Goal: Task Accomplishment & Management: Manage account settings

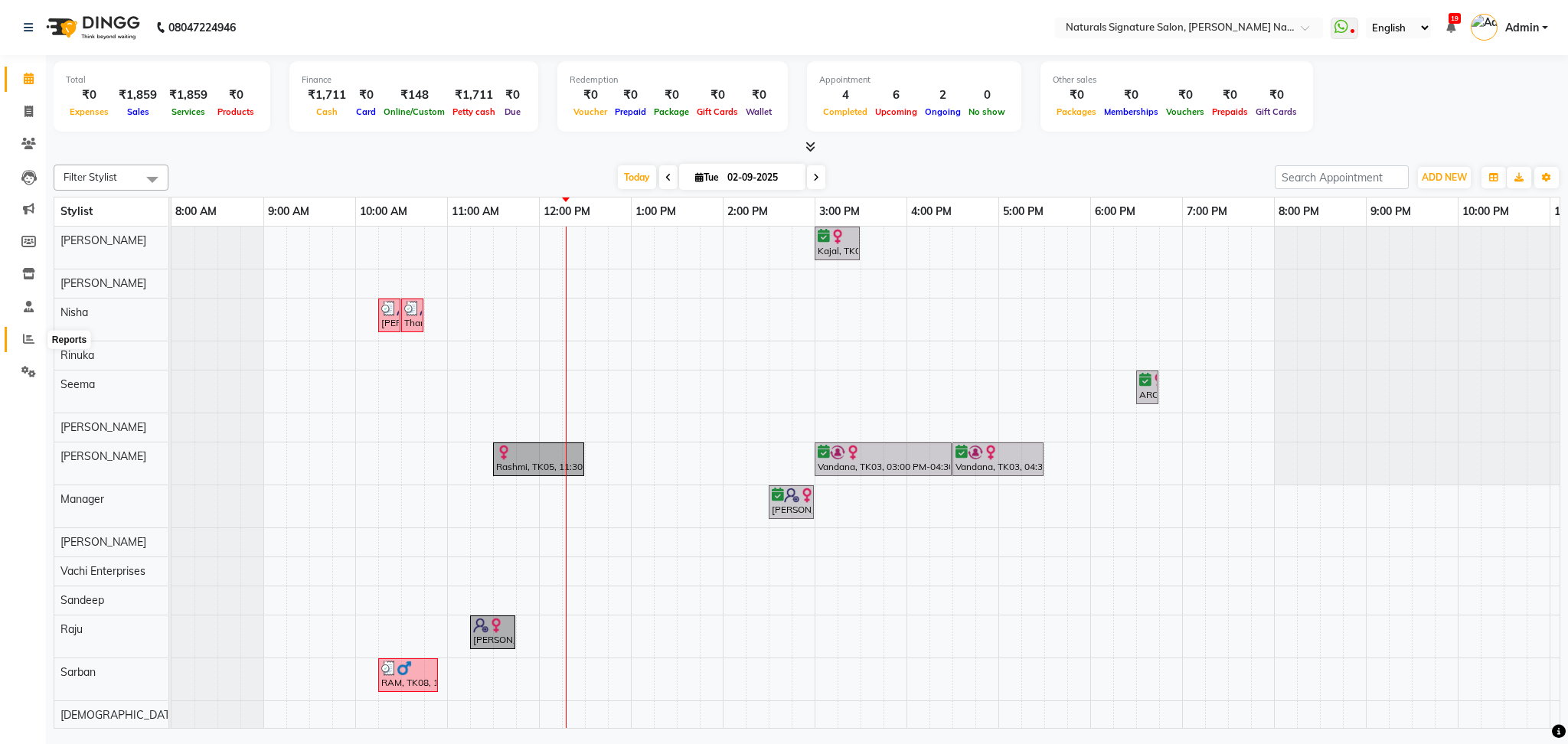
click at [24, 335] on icon at bounding box center [28, 338] width 11 height 11
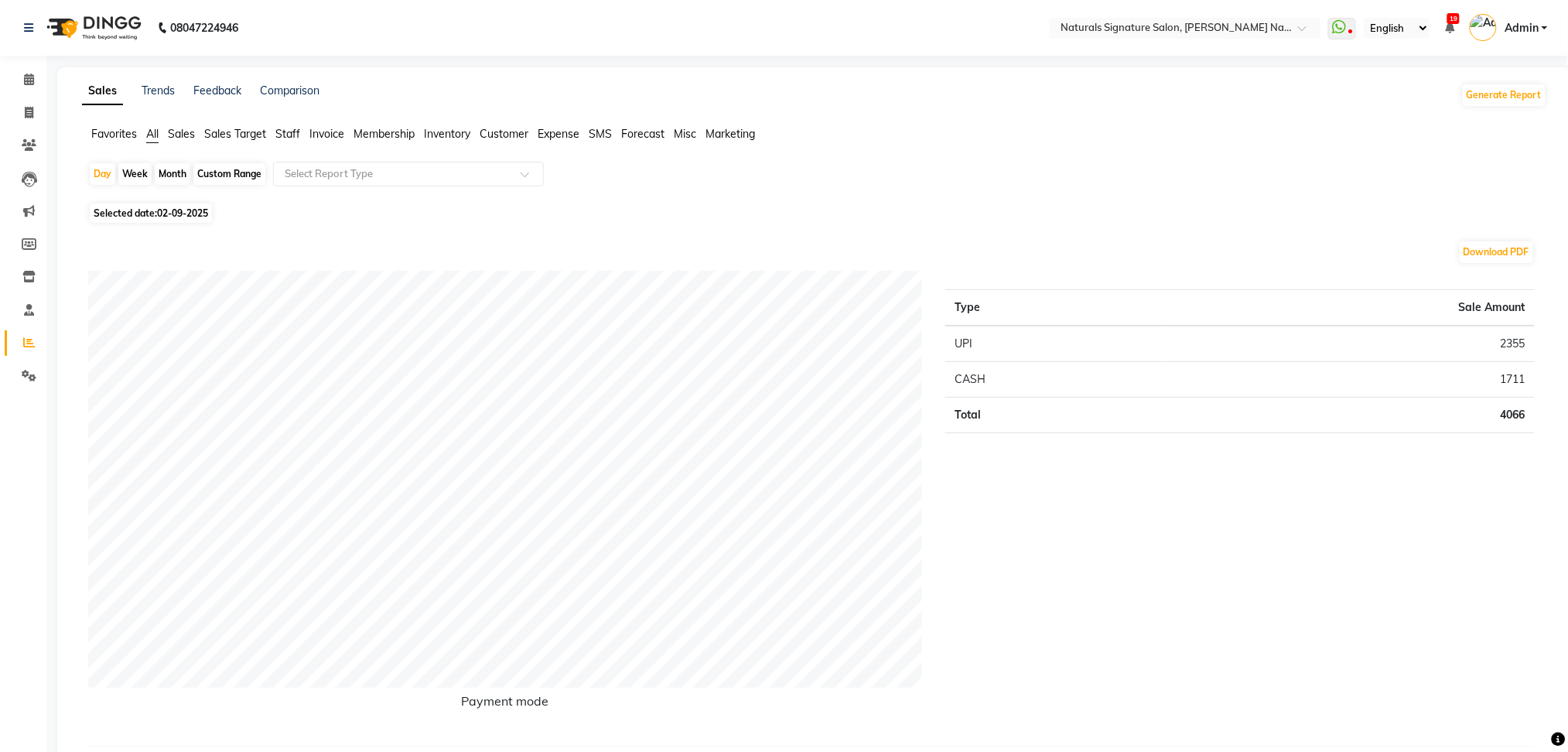
click at [175, 172] on div "Month" at bounding box center [172, 174] width 35 height 22
select select "9"
select select "2025"
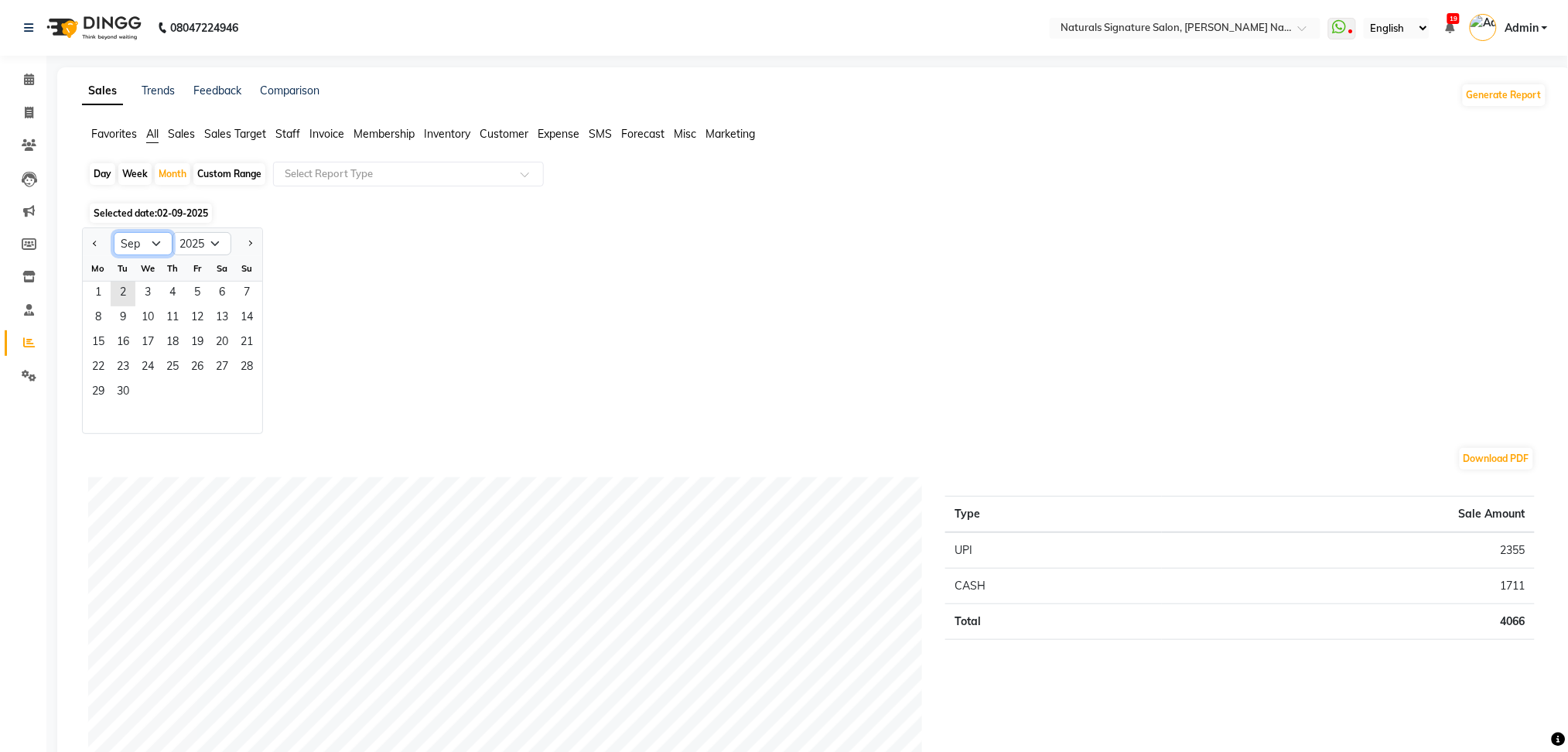
click at [155, 240] on select "Jan Feb Mar Apr May Jun [DATE] Aug Sep Oct Nov Dec" at bounding box center [143, 244] width 59 height 23
select select "8"
click at [114, 232] on select "Jan Feb Mar Apr May Jun [DATE] Aug Sep Oct Nov Dec" at bounding box center [143, 244] width 59 height 23
click at [188, 292] on span "1" at bounding box center [197, 294] width 25 height 25
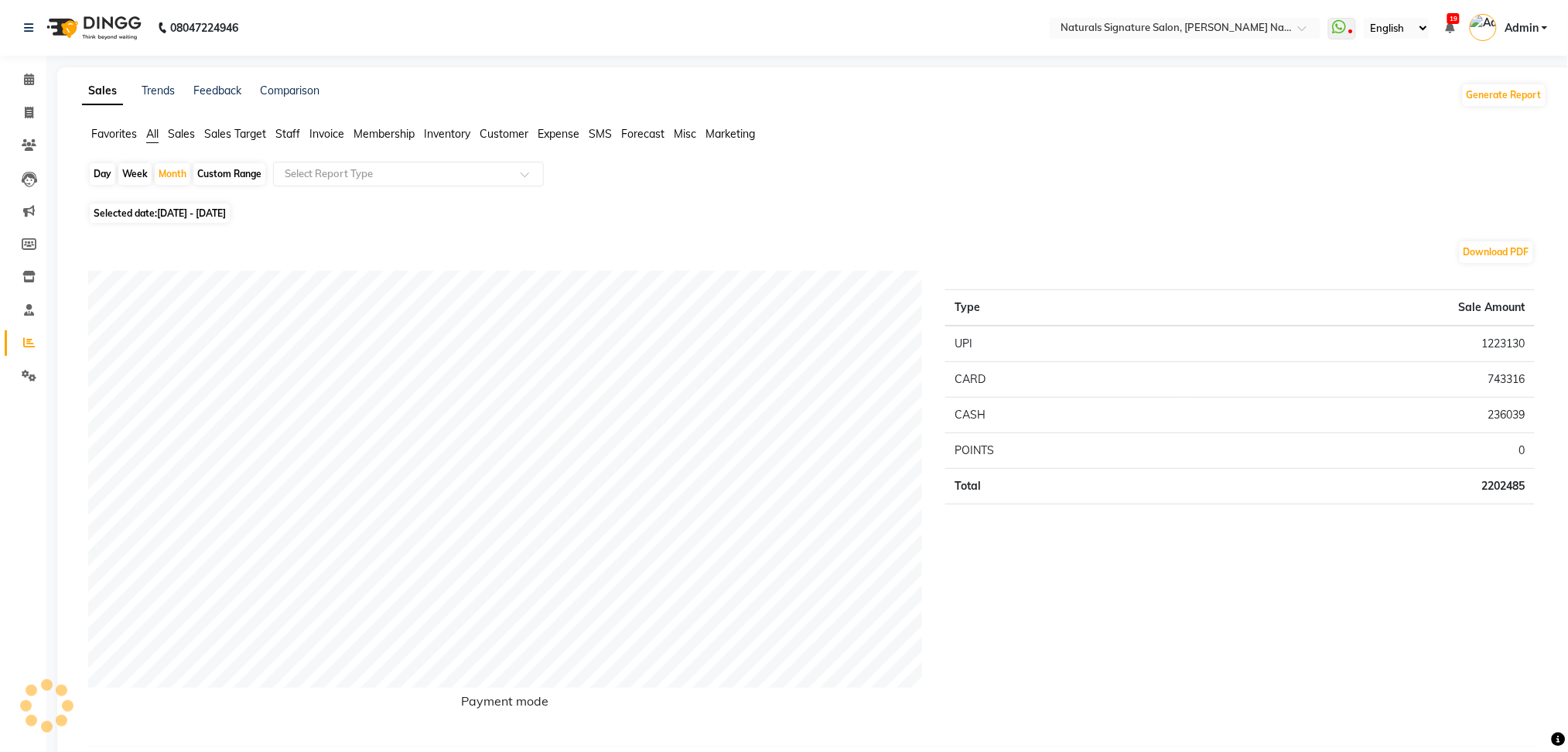
click at [287, 139] on span "Staff" at bounding box center [288, 134] width 25 height 14
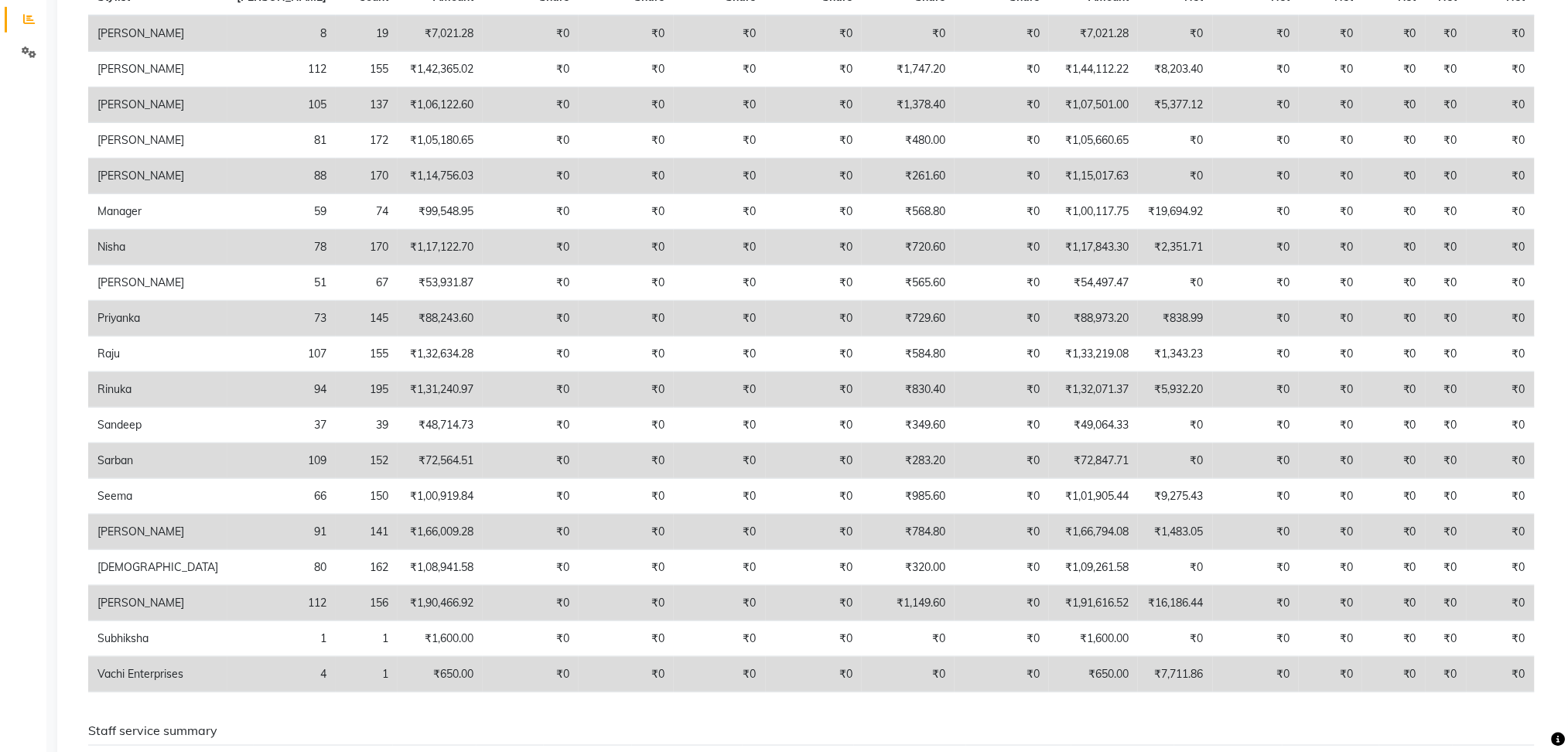
scroll to position [311, 0]
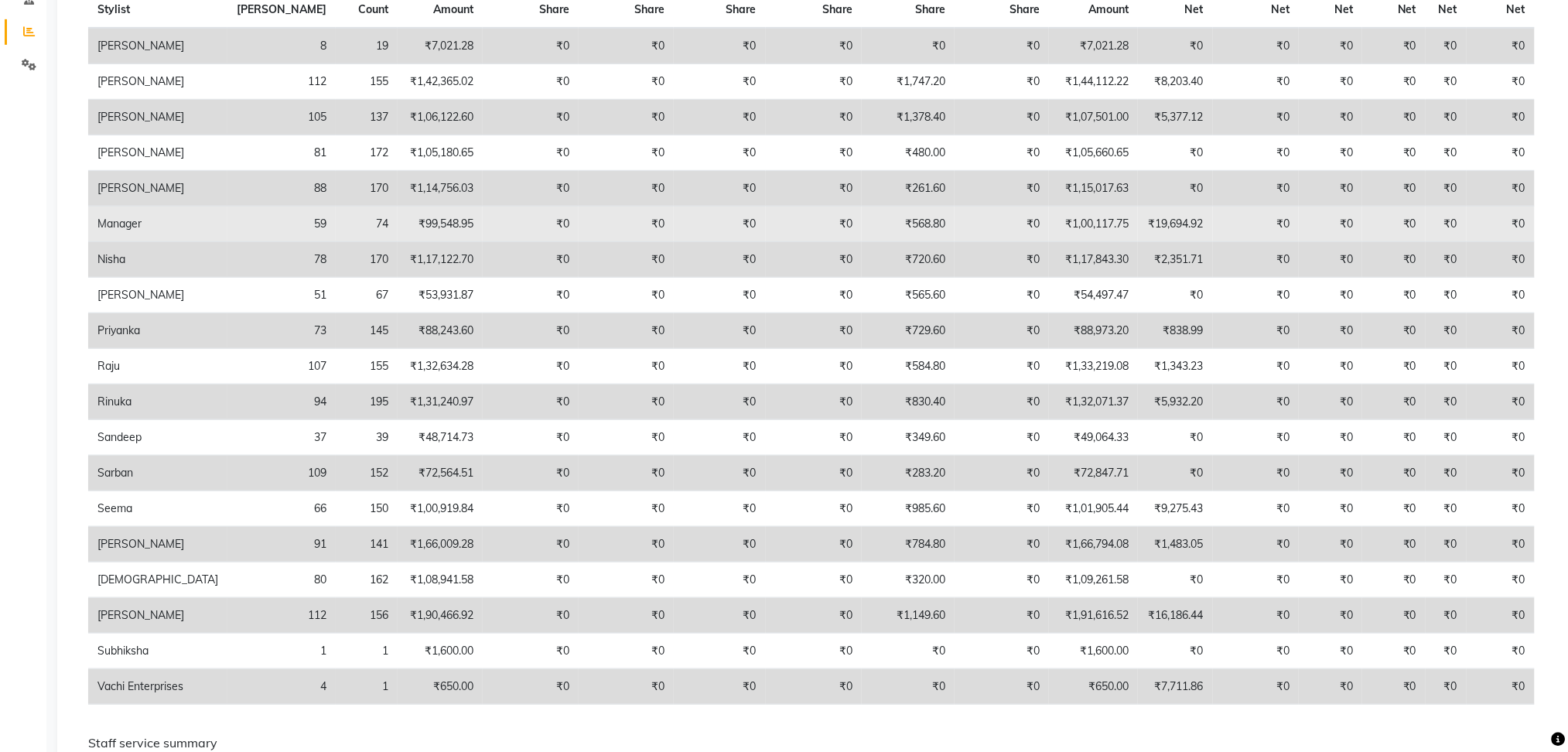
click at [398, 224] on td "₹99,548.95" at bounding box center [440, 224] width 85 height 35
drag, startPoint x: 367, startPoint y: 224, endPoint x: 284, endPoint y: 222, distance: 83.0
click at [336, 222] on td "74" at bounding box center [367, 224] width 62 height 35
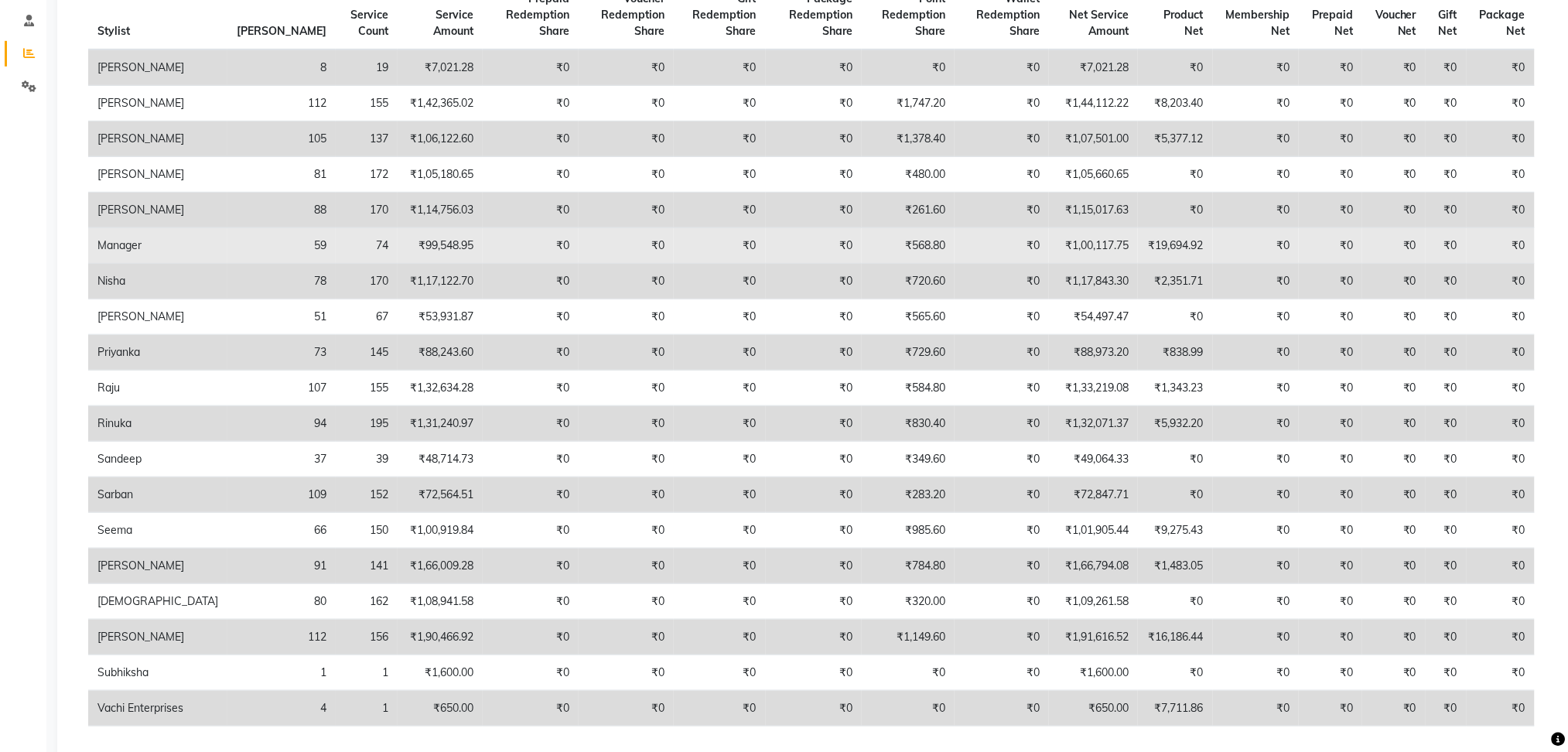
scroll to position [286, 0]
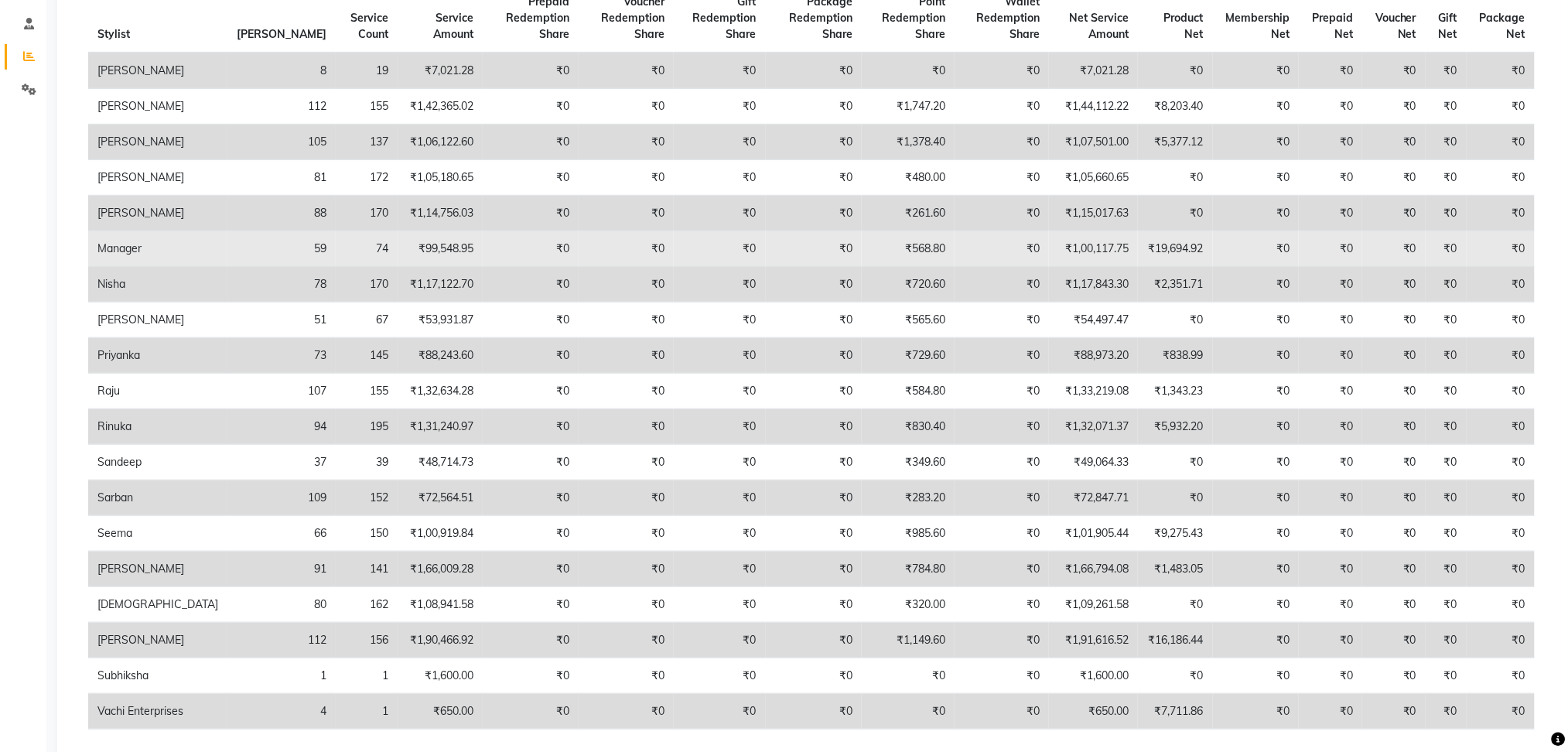
click at [228, 250] on td "59" at bounding box center [282, 249] width 109 height 35
